Goal: Find contact information: Find contact information

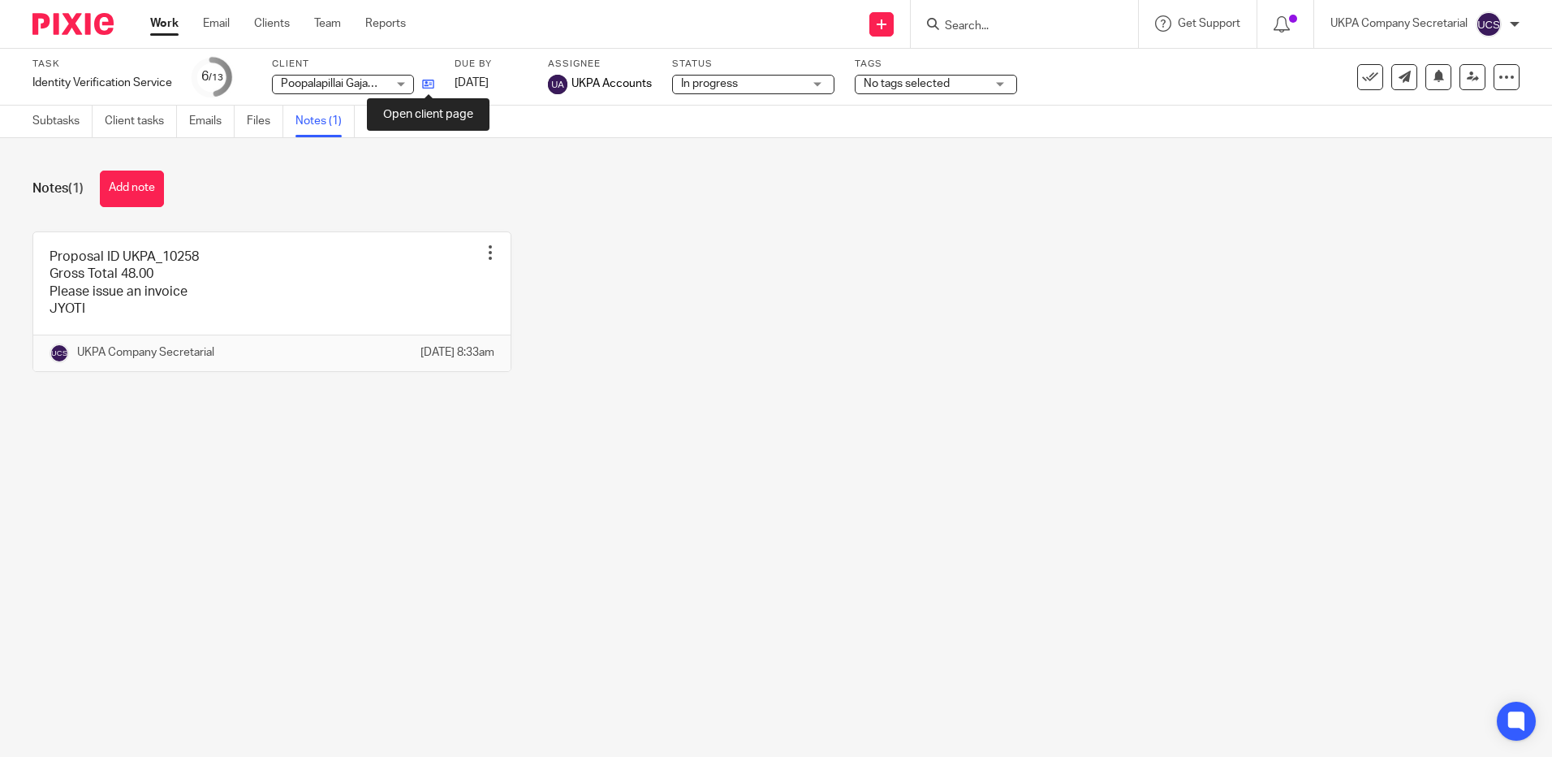
click at [429, 85] on icon at bounding box center [428, 84] width 12 height 12
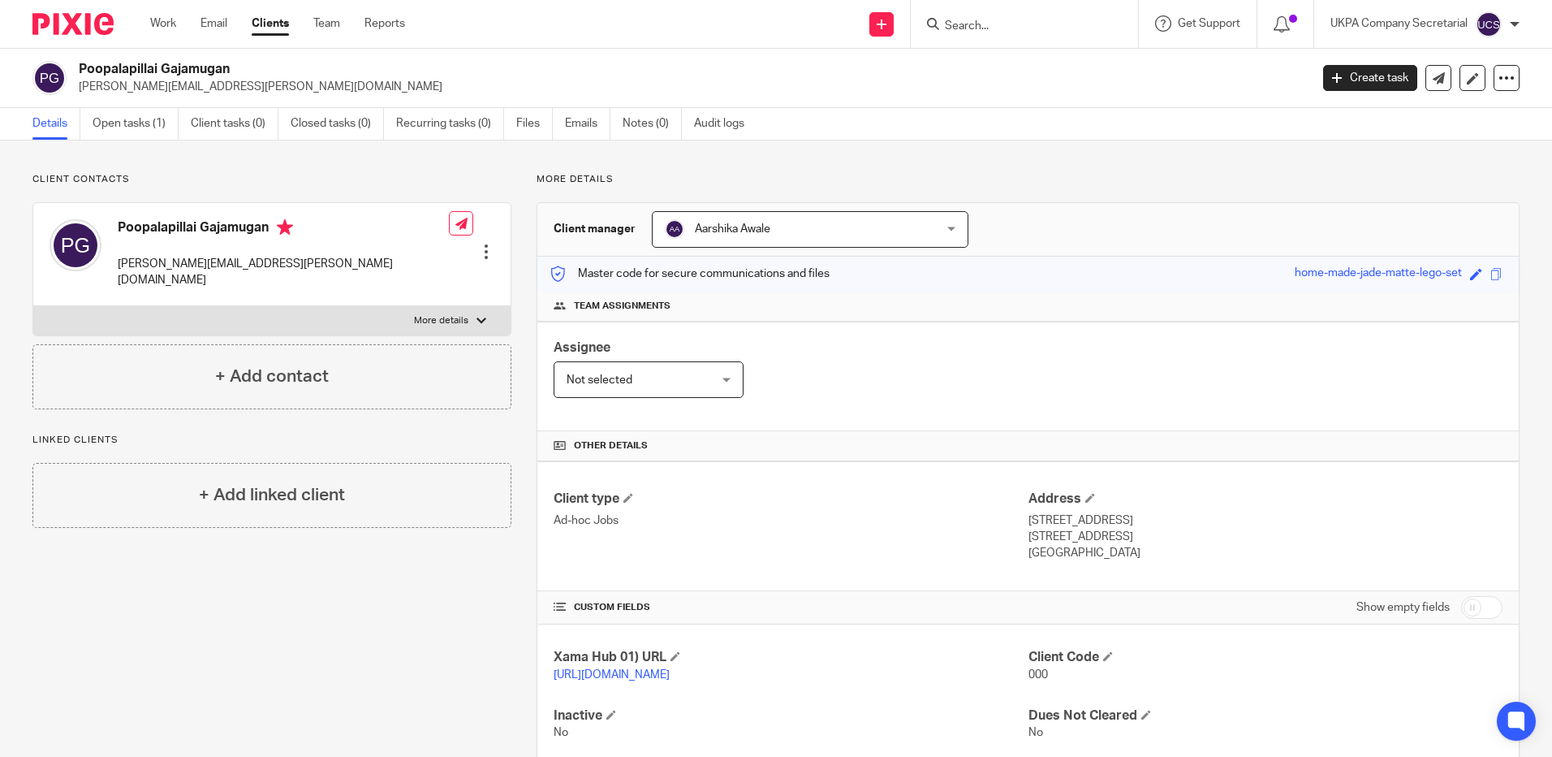
click at [958, 28] on input "Search" at bounding box center [1016, 26] width 146 height 15
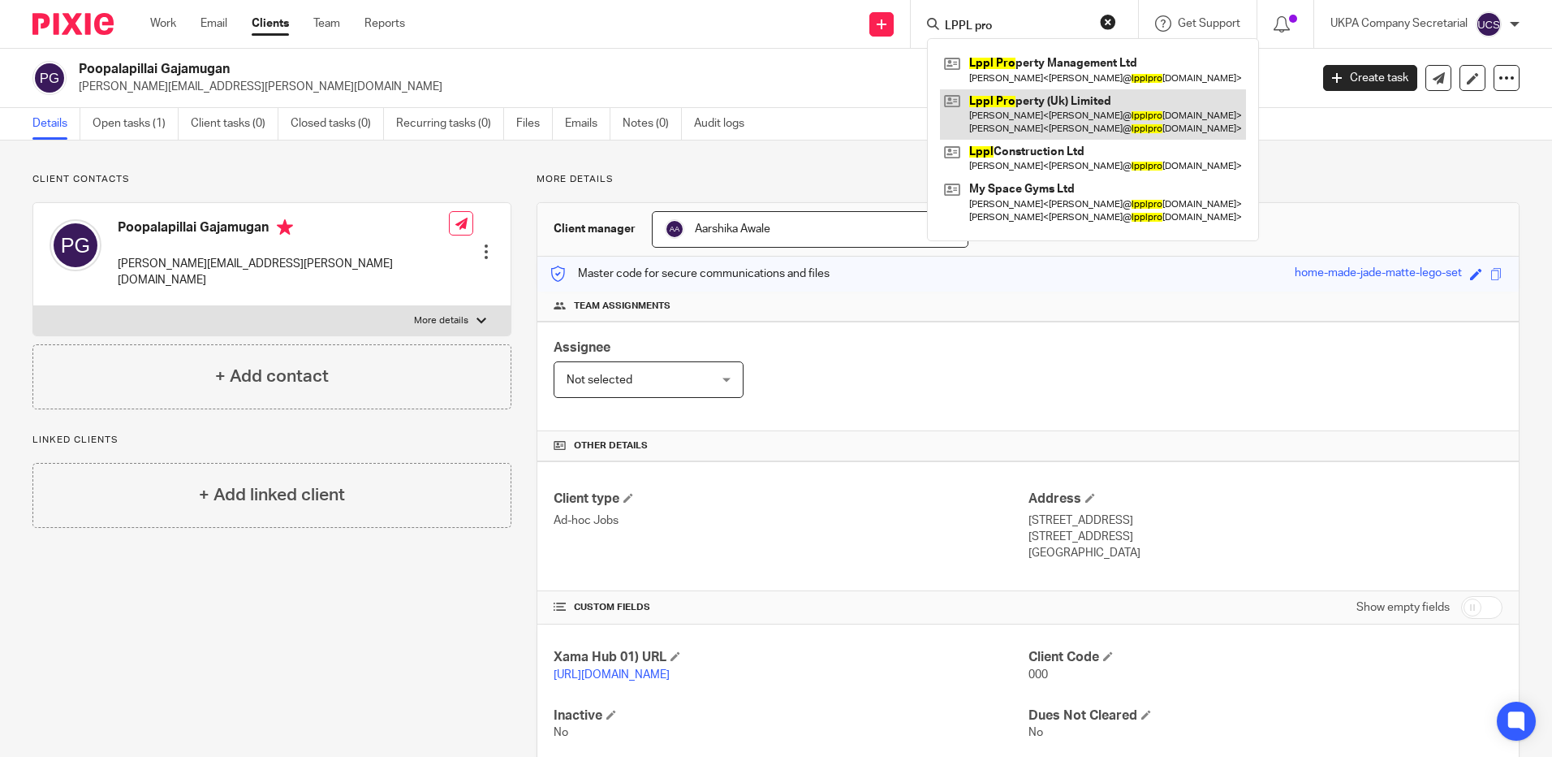
type input "LPPL pro"
click at [983, 104] on link at bounding box center [1093, 114] width 306 height 50
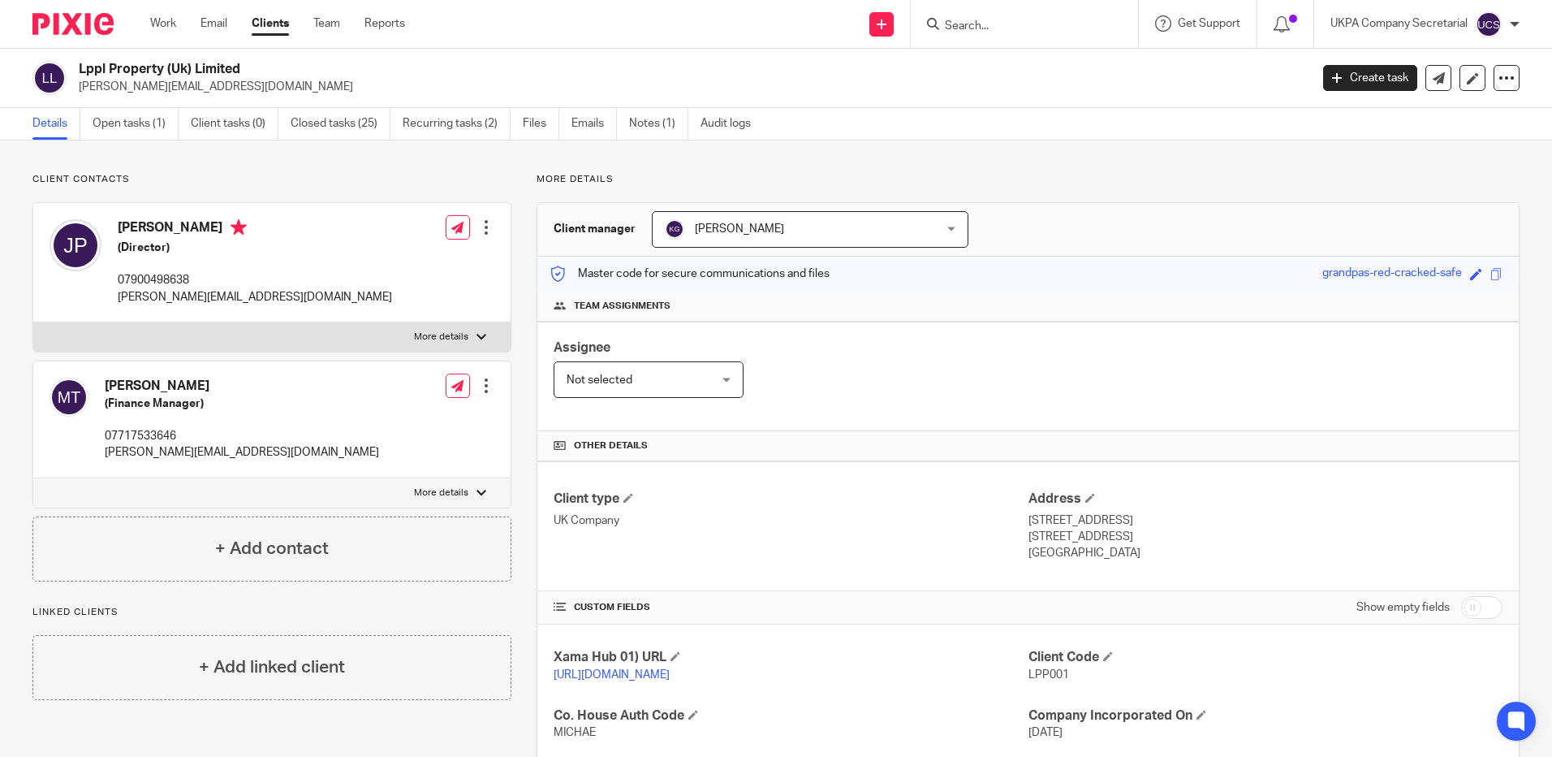
drag, startPoint x: 79, startPoint y: 68, endPoint x: 237, endPoint y: 71, distance: 158.3
click at [237, 71] on h2 "Lppl Property (Uk) Limited" at bounding box center [567, 69] width 976 height 17
copy h2 "Lppl Property (Uk) Limited"
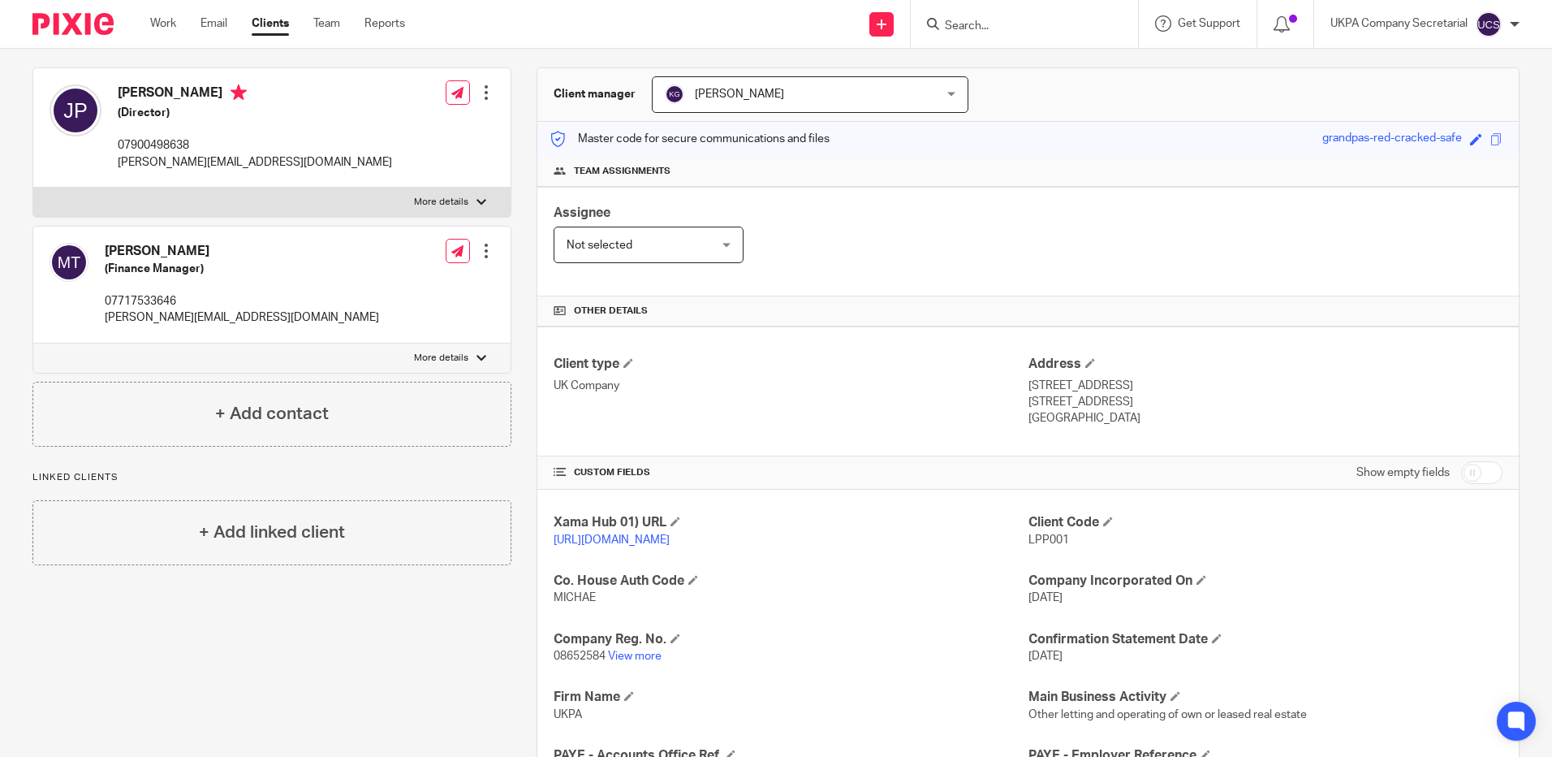
scroll to position [244, 0]
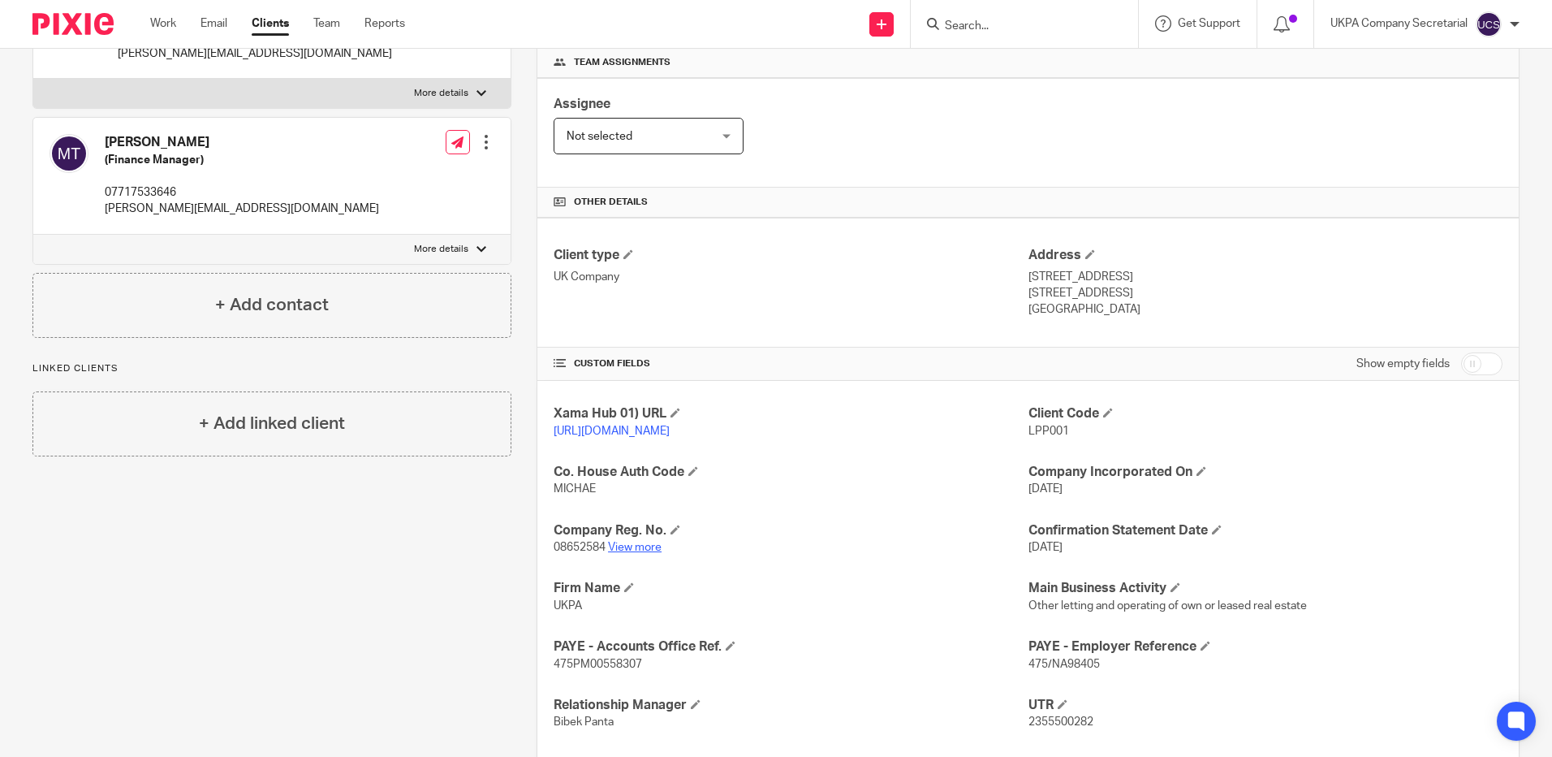
click at [646, 553] on link "View more" at bounding box center [635, 546] width 54 height 11
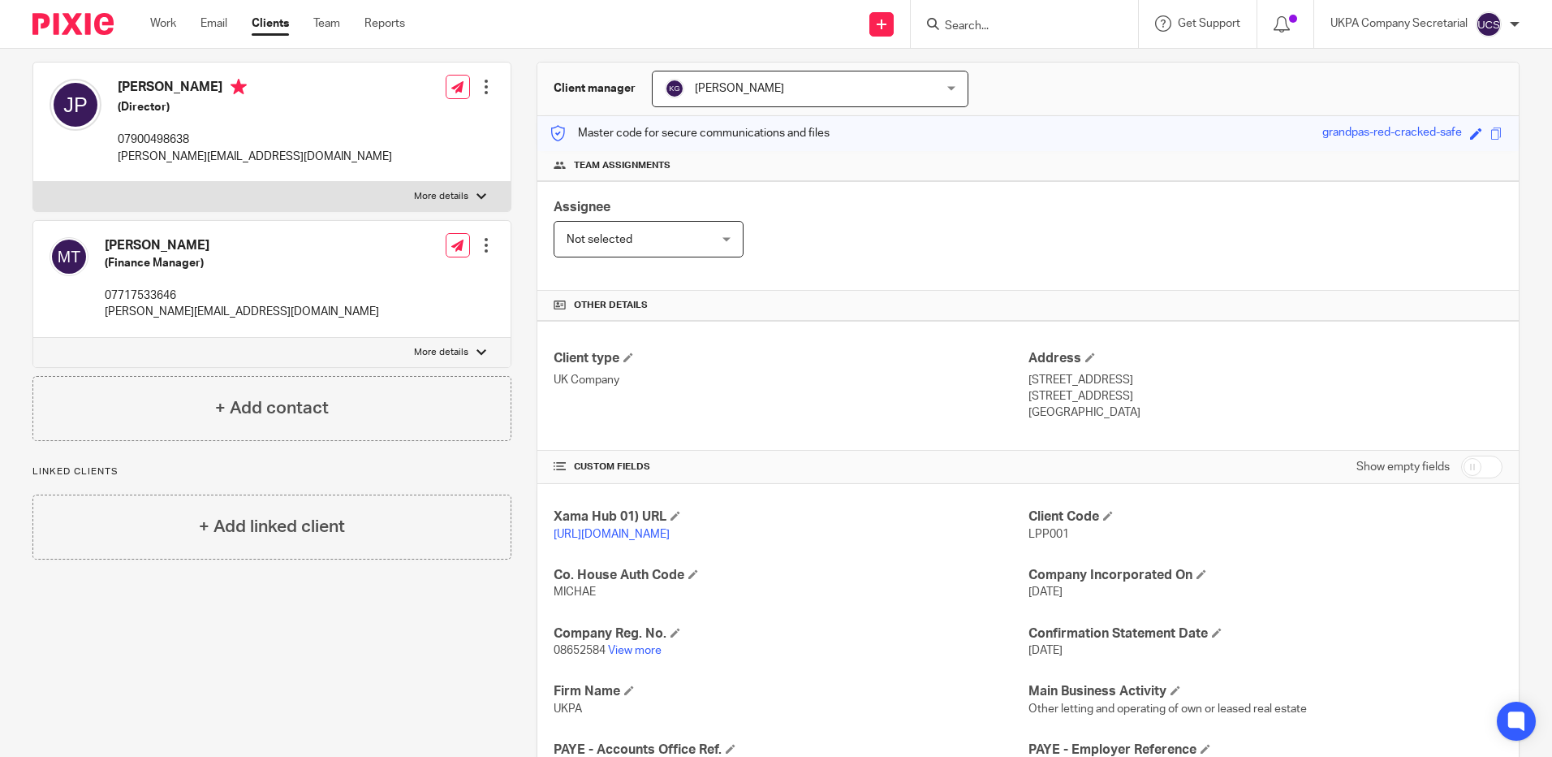
scroll to position [0, 0]
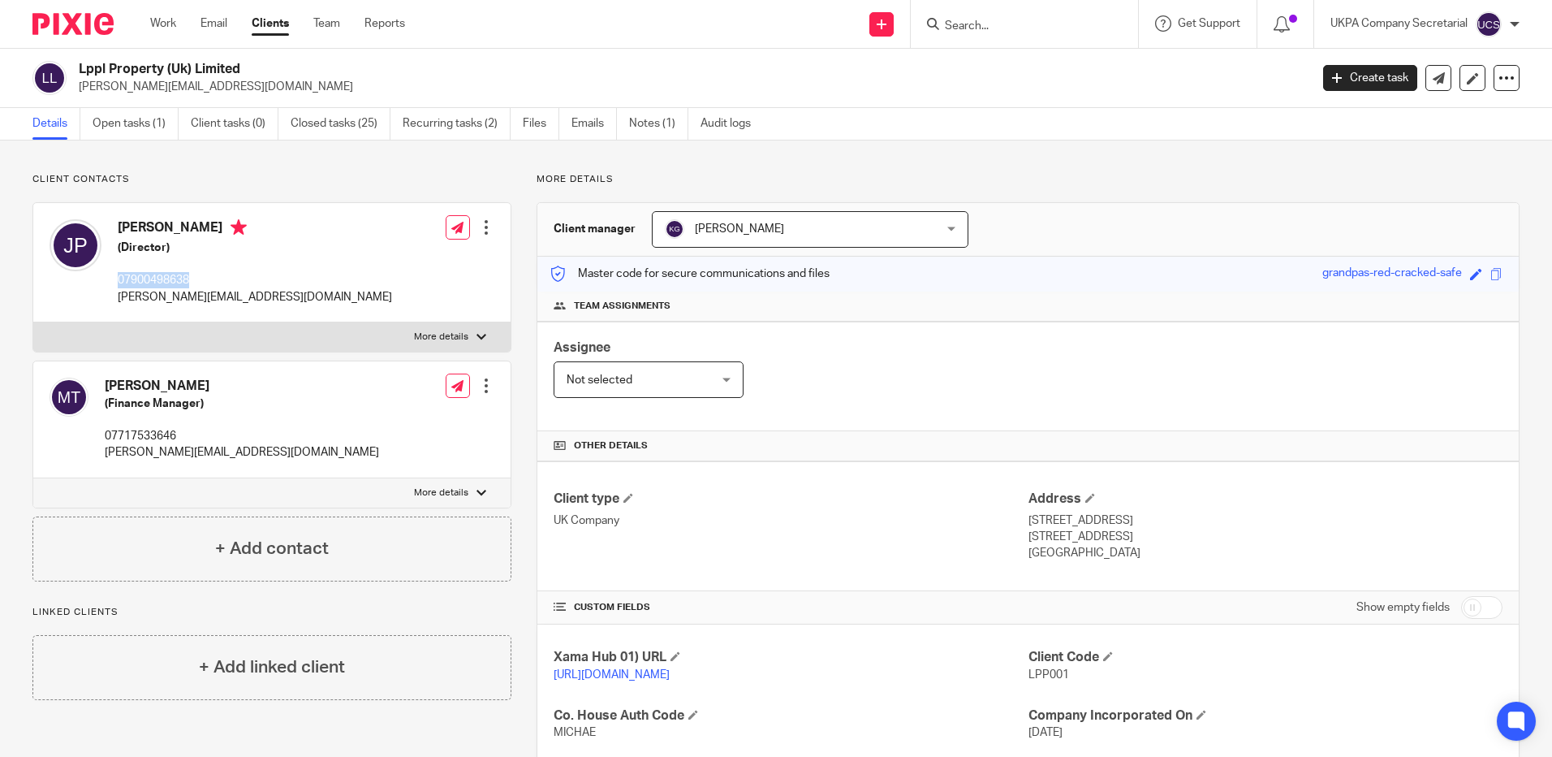
drag, startPoint x: 117, startPoint y: 276, endPoint x: 192, endPoint y: 282, distance: 75.7
click at [192, 282] on div "John Paleomylites (Director) 07900498638 john@lpplproperty.com" at bounding box center [221, 262] width 343 height 102
copy p "07900498638"
click at [356, 262] on div "John Paleomylites (Director) 07900498638 john@lpplproperty.com Edit contact Cre…" at bounding box center [271, 262] width 477 height 119
drag, startPoint x: 113, startPoint y: 297, endPoint x: 234, endPoint y: 300, distance: 121.0
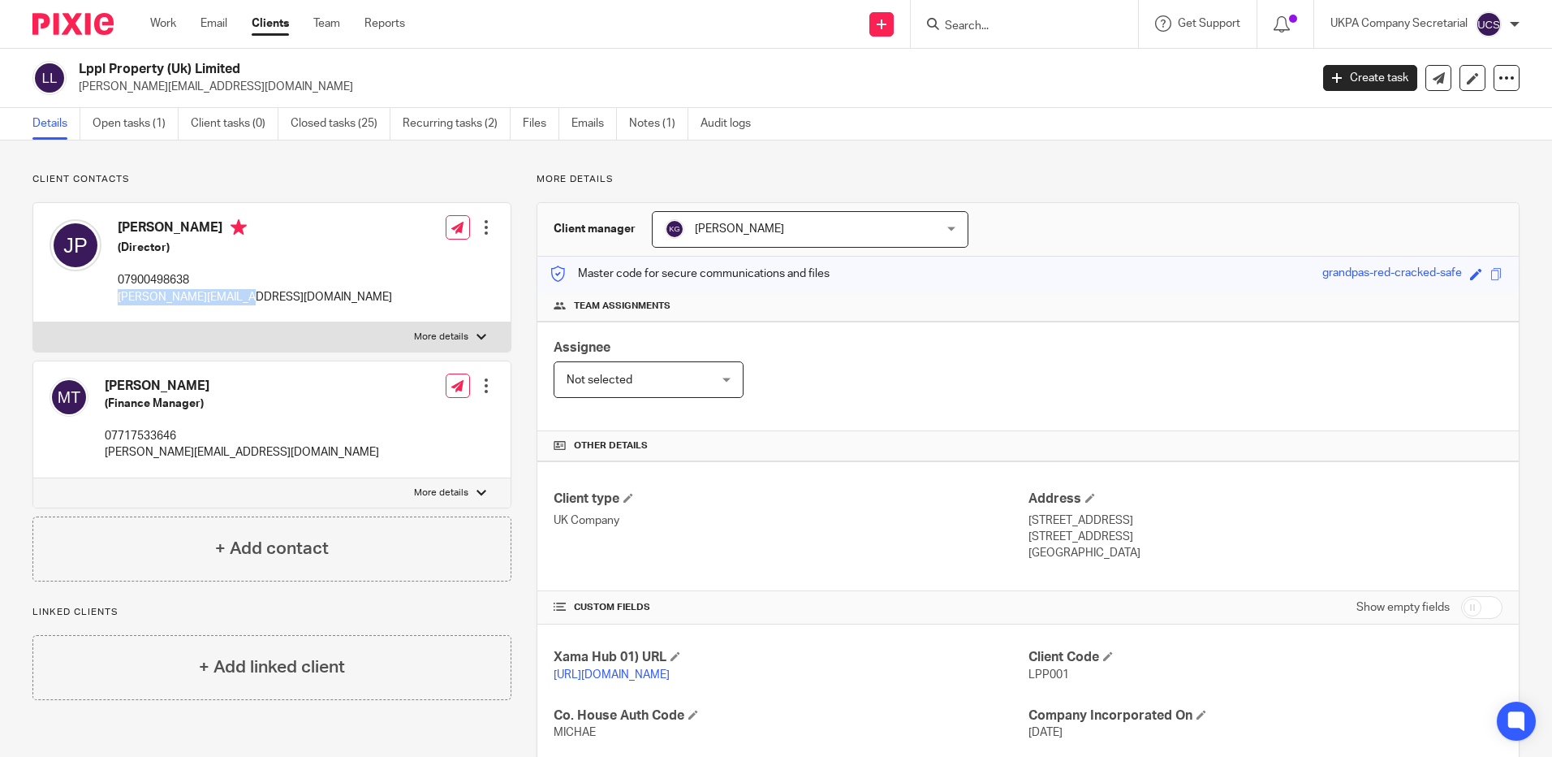
click at [234, 300] on div "John Paleomylites (Director) 07900498638 john@lpplproperty.com" at bounding box center [221, 262] width 343 height 102
copy p "[PERSON_NAME][EMAIL_ADDRESS][DOMAIN_NAME]"
click at [770, 481] on div "Client type UK Company Address 40 Frognal Lane London, NW3 6PP England" at bounding box center [1027, 526] width 981 height 130
drag, startPoint x: 116, startPoint y: 298, endPoint x: 239, endPoint y: 320, distance: 125.3
click at [239, 320] on div "John Paleomylites (Director) 07900498638 john@lpplproperty.com Edit contact Cre…" at bounding box center [271, 262] width 477 height 119
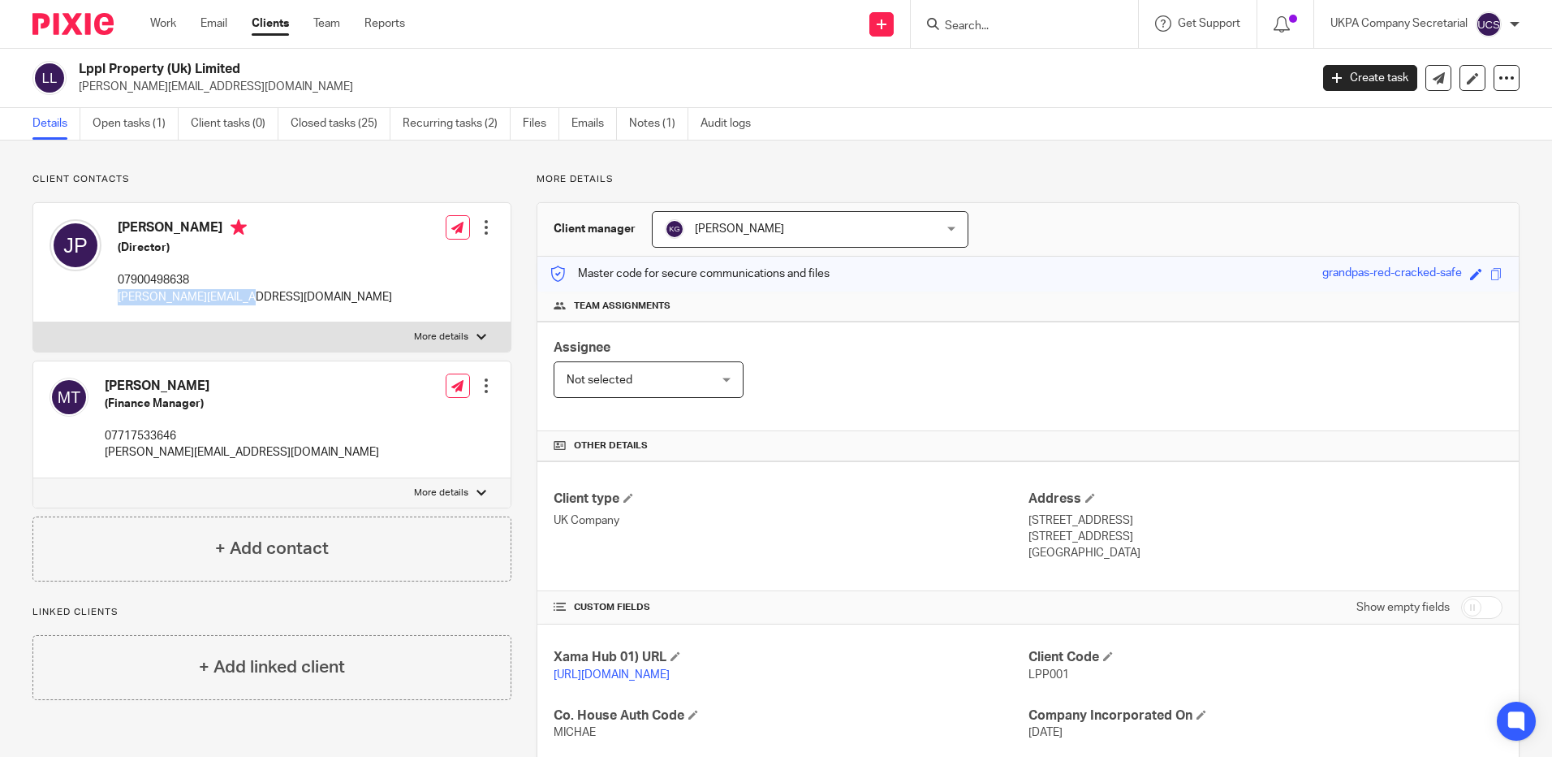
copy p "[PERSON_NAME][EMAIL_ADDRESS][DOMAIN_NAME]"
